Goal: Check status: Check status

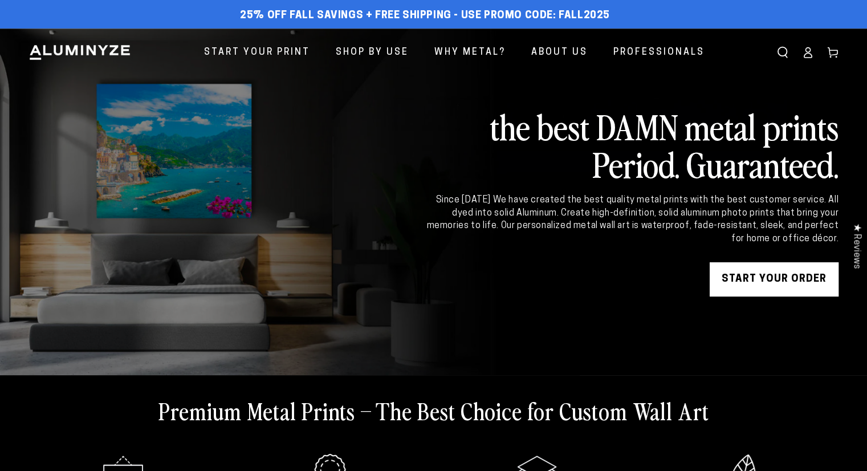
drag, startPoint x: 0, startPoint y: 0, endPoint x: 805, endPoint y: 55, distance: 806.6
click at [805, 55] on icon at bounding box center [807, 56] width 7 height 5
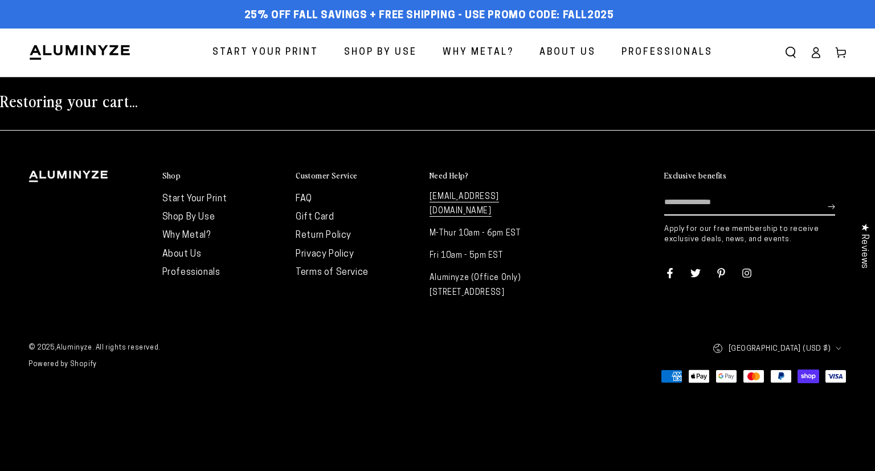
click at [610, 377] on ul "American Express Apple Pay Google Pay Mastercard PayPal Shop Pay Visa" at bounding box center [642, 375] width 415 height 19
click at [611, 338] on div "Country/region United States (USD $) United States (USD $) Canada (CAD $)" at bounding box center [642, 348] width 426 height 25
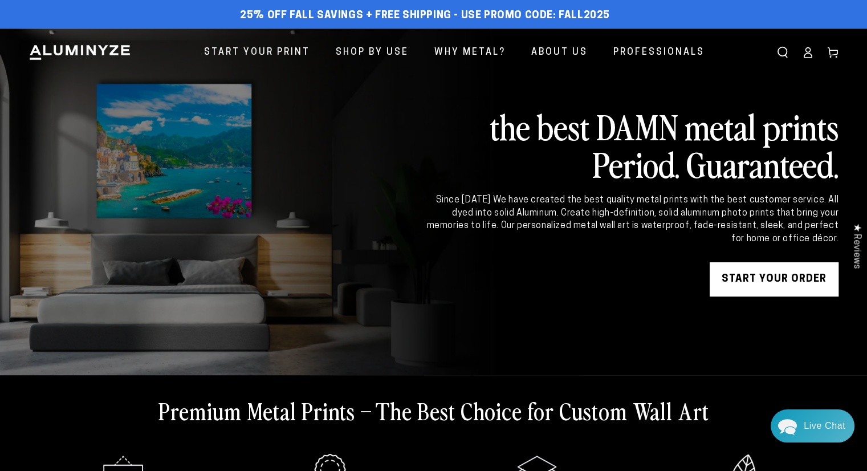
click at [806, 52] on ellipse at bounding box center [807, 50] width 5 height 5
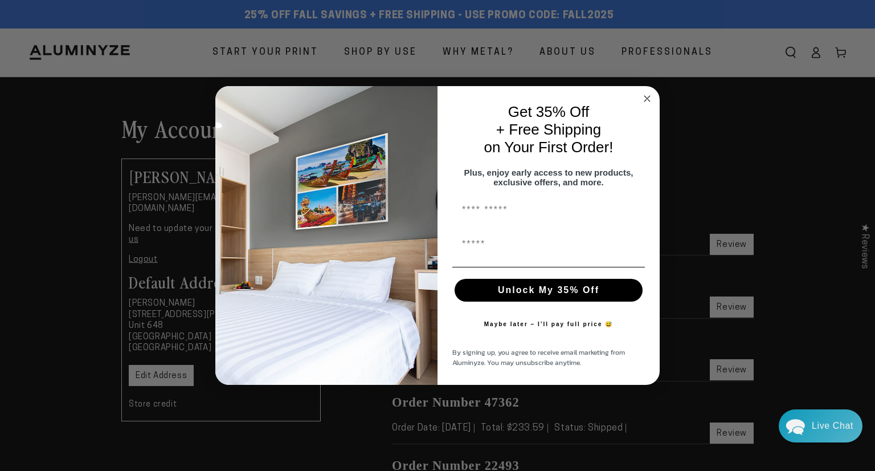
click at [642, 92] on icon "Close dialog" at bounding box center [648, 99] width 14 height 14
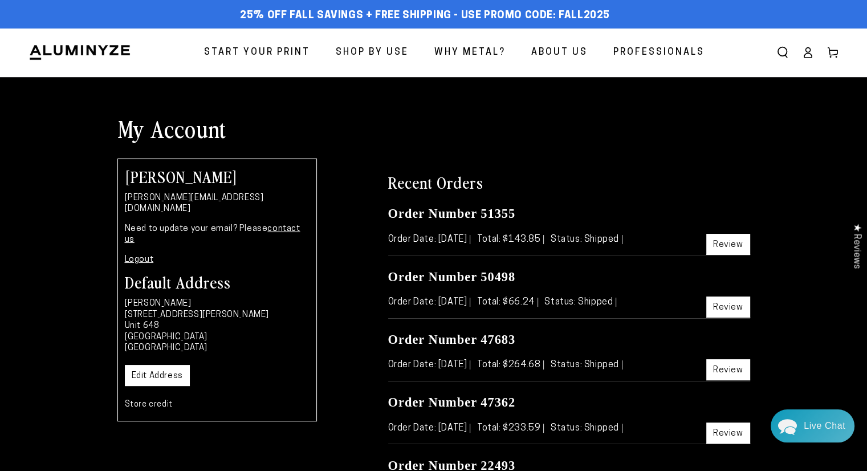
click at [736, 242] on link "Review" at bounding box center [728, 244] width 44 height 21
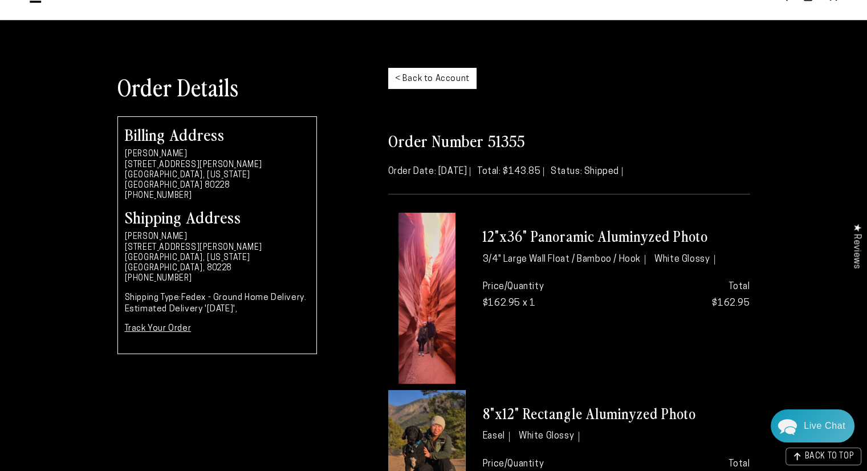
click at [438, 281] on img at bounding box center [426, 298] width 57 height 171
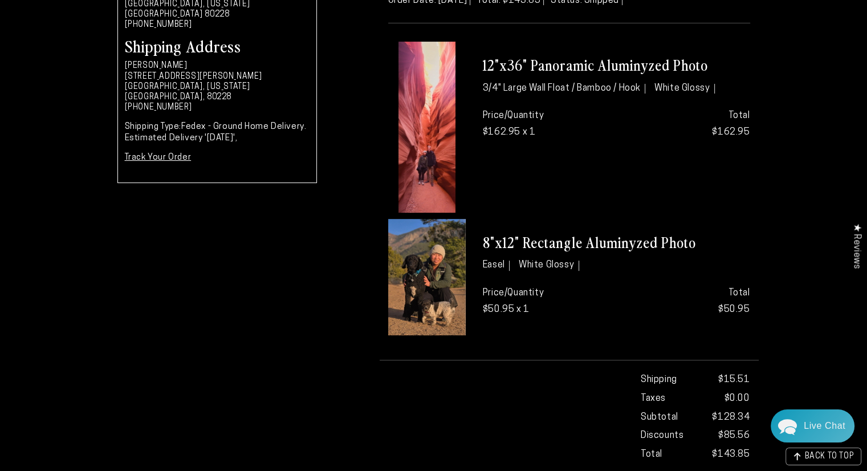
scroll to position [171, 0]
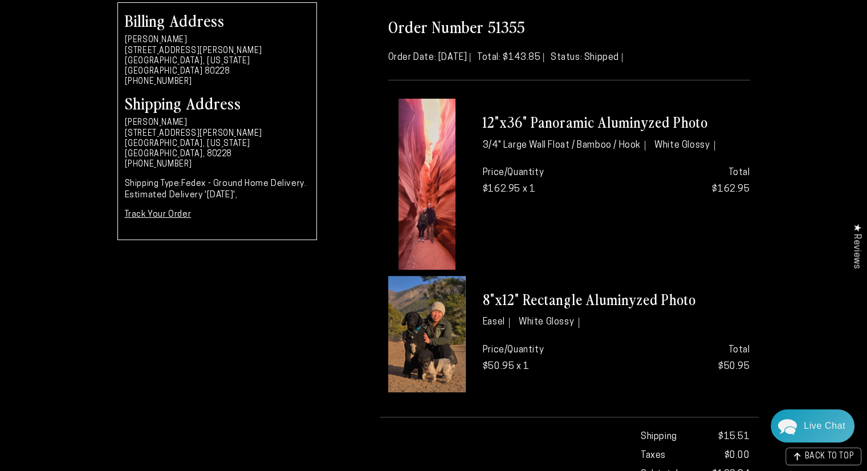
click at [422, 178] on img at bounding box center [426, 184] width 57 height 171
click at [539, 156] on div "Price/Quantity $162.95 x 1" at bounding box center [545, 181] width 142 height 51
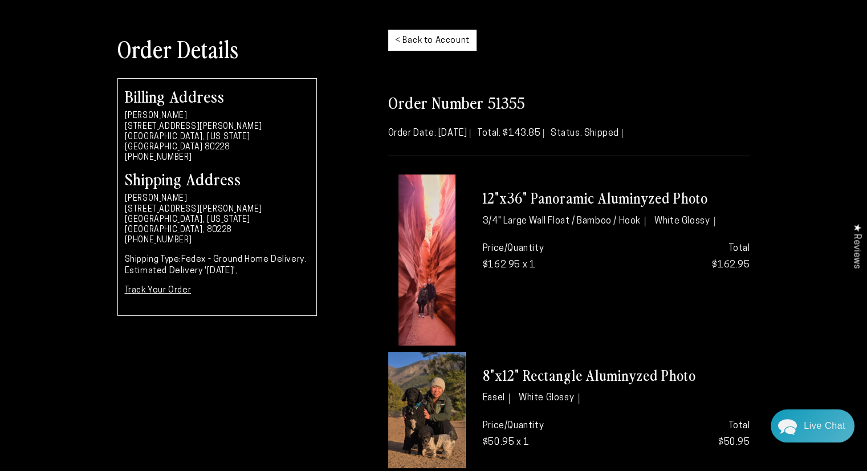
scroll to position [0, 0]
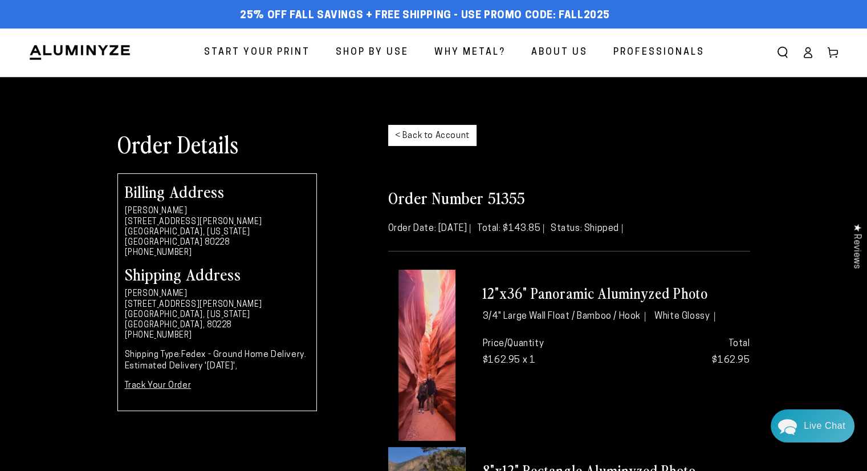
drag, startPoint x: 570, startPoint y: 194, endPoint x: 600, endPoint y: 180, distance: 33.1
click at [571, 194] on h2 "Order Number 51355" at bounding box center [569, 197] width 362 height 21
click at [711, 113] on div "Order Details < Back to Account" at bounding box center [434, 143] width 650 height 60
click at [805, 52] on icon at bounding box center [807, 52] width 11 height 11
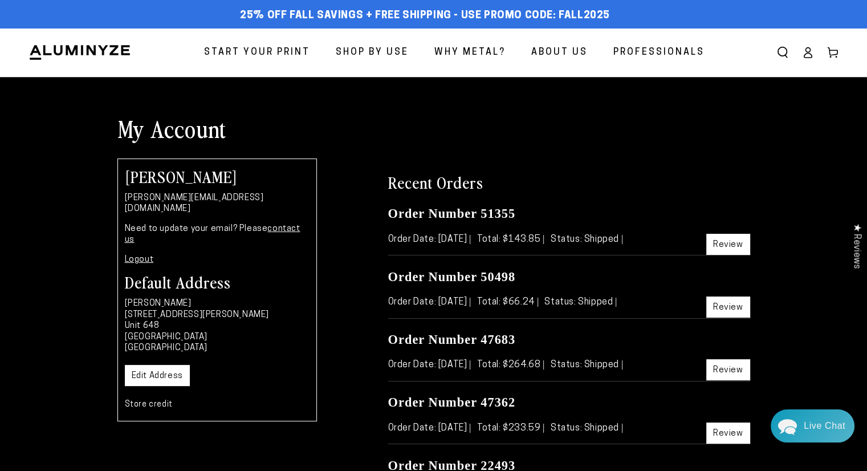
click at [805, 52] on icon at bounding box center [807, 52] width 11 height 11
click at [573, 186] on h2 "Recent Orders" at bounding box center [569, 182] width 362 height 21
